Goal: Communication & Community: Answer question/provide support

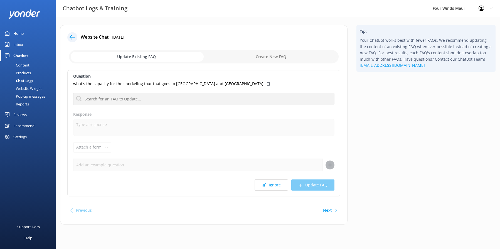
click at [27, 4] on div at bounding box center [28, 14] width 56 height 28
click at [20, 43] on div "Inbox" at bounding box center [18, 44] width 10 height 11
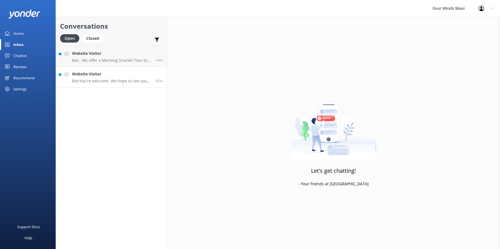
click at [113, 79] on p "Bot: You're welcome. We hope to see you at [GEOGRAPHIC_DATA] soon!" at bounding box center [111, 80] width 79 height 5
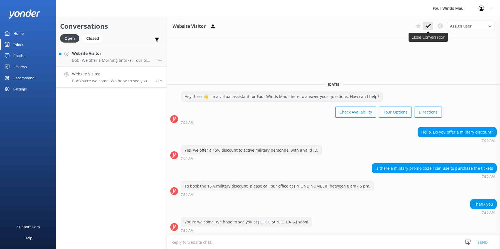
click at [424, 25] on button at bounding box center [428, 26] width 10 height 8
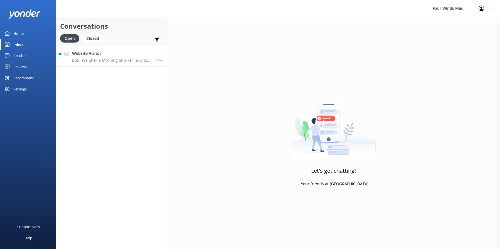
click at [119, 55] on h4 "Website Visitor" at bounding box center [111, 53] width 79 height 6
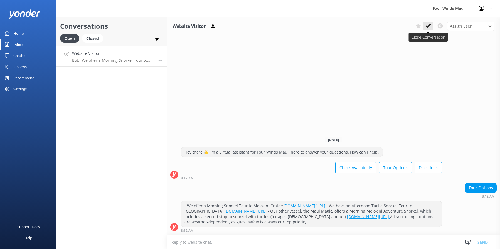
click at [425, 25] on button at bounding box center [428, 26] width 10 height 8
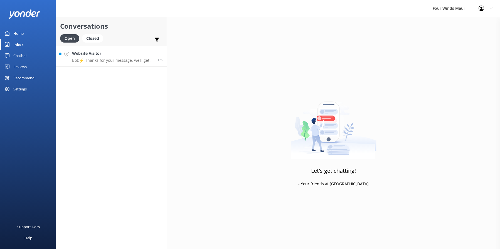
click at [119, 55] on h4 "Website Visitor" at bounding box center [112, 53] width 81 height 6
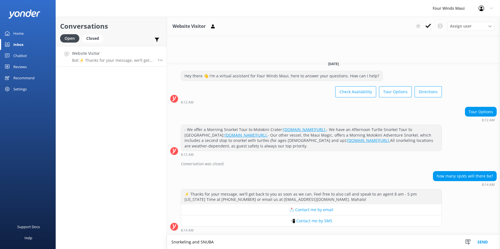
type textarea "Snorkeling and SNUBA"
drag, startPoint x: 426, startPoint y: 31, endPoint x: 427, endPoint y: 28, distance: 2.9
click at [426, 30] on div "Assign user [PERSON_NAME] [PERSON_NAME] [PERSON_NAME] [PERSON_NAME]" at bounding box center [453, 26] width 81 height 9
click at [428, 24] on icon at bounding box center [428, 26] width 6 height 6
